Goal: Find specific page/section: Find specific page/section

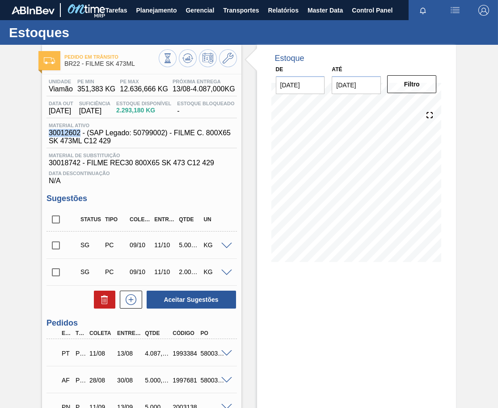
drag, startPoint x: 80, startPoint y: 131, endPoint x: 44, endPoint y: 133, distance: 35.4
click at [44, 133] on div "Unidade Viamão PE MIN 351,383 KG PE MAX 12.636,666 KG Próxima Entrega 13/08 - 4…" at bounding box center [142, 281] width 200 height 414
copy span "30012602"
drag, startPoint x: 83, startPoint y: 164, endPoint x: 46, endPoint y: 163, distance: 37.1
click at [46, 163] on div "Unidade Viamão PE MIN 351,383 KG PE MAX 12.636,666 KG Próxima Entrega 13/08 - 4…" at bounding box center [142, 281] width 200 height 414
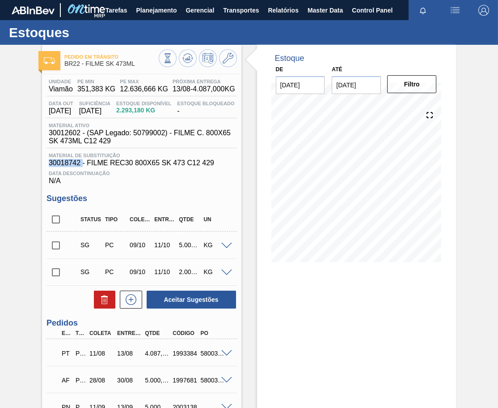
copy span "30018742"
click at [236, 60] on button at bounding box center [228, 58] width 18 height 18
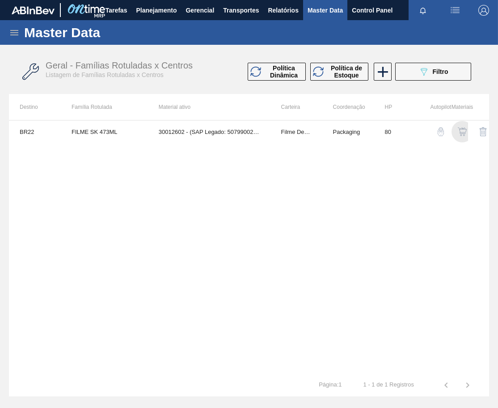
click at [465, 129] on img "button" at bounding box center [462, 131] width 9 height 9
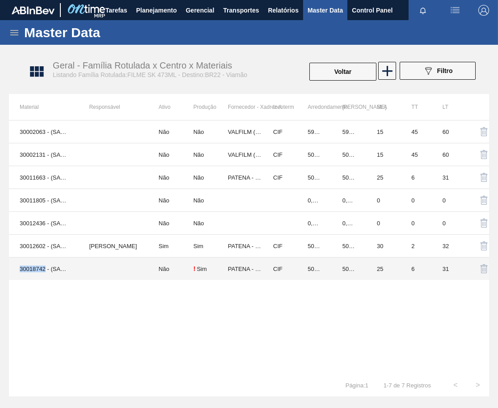
drag, startPoint x: 45, startPoint y: 270, endPoint x: 21, endPoint y: 271, distance: 24.6
click at [21, 271] on td "30018742 - (SAP Legado: 50811451) - FILME REC30 800X65 SK 473 C12 429" at bounding box center [43, 268] width 69 height 23
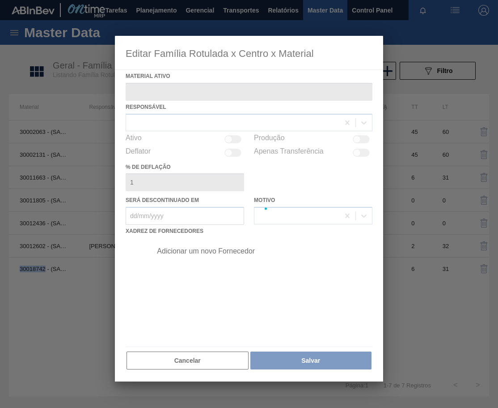
type ativo "30018742 - (SAP Legado: 50811451) - FILME REC30 800X65 SK 473 C12 429"
checkbox input "true"
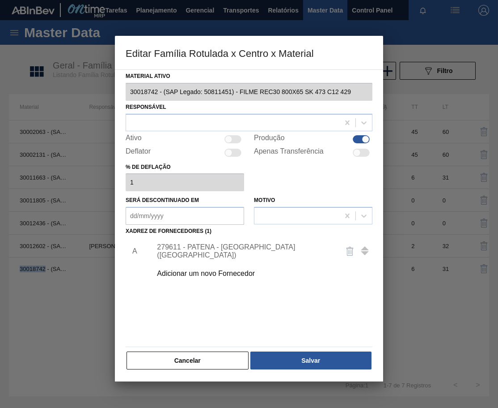
click at [159, 354] on button "Cancelar" at bounding box center [188, 360] width 122 height 18
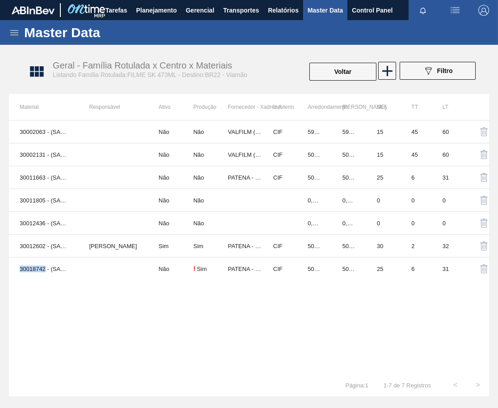
copy td "30018742"
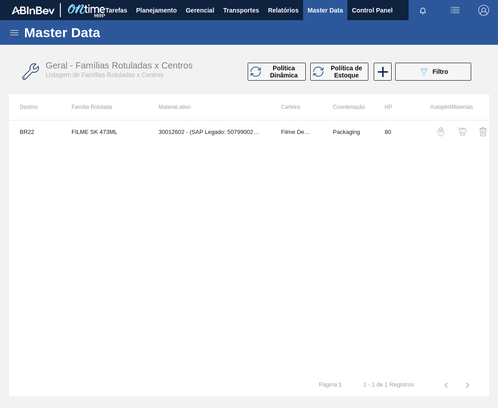
drag, startPoint x: 98, startPoint y: 104, endPoint x: 93, endPoint y: 111, distance: 9.2
